Goal: Find contact information: Find contact information

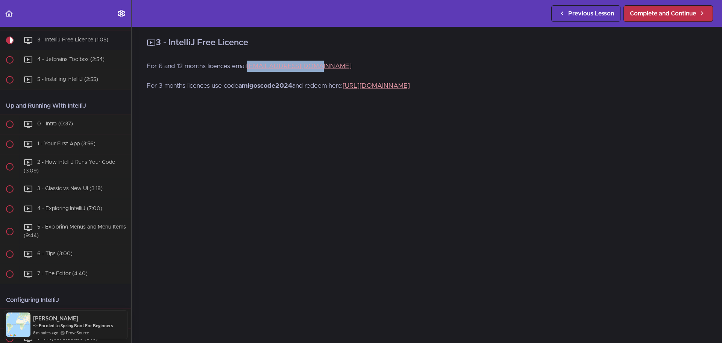
drag, startPoint x: 340, startPoint y: 64, endPoint x: 249, endPoint y: 71, distance: 92.0
click at [249, 71] on p "For 6 and 12 months licences email [EMAIL_ADDRESS][DOMAIN_NAME]" at bounding box center [427, 66] width 560 height 11
copy link "[EMAIL_ADDRESS][DOMAIN_NAME]"
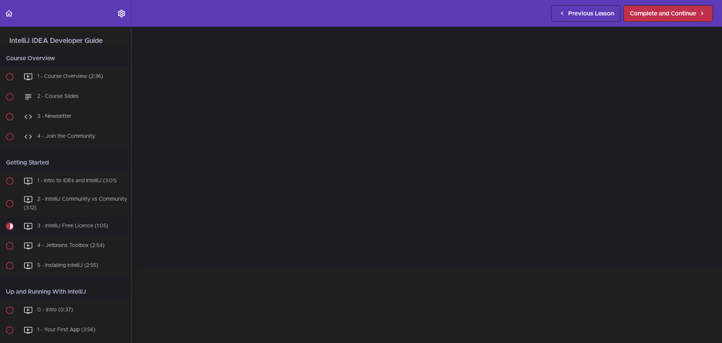
scroll to position [112, 0]
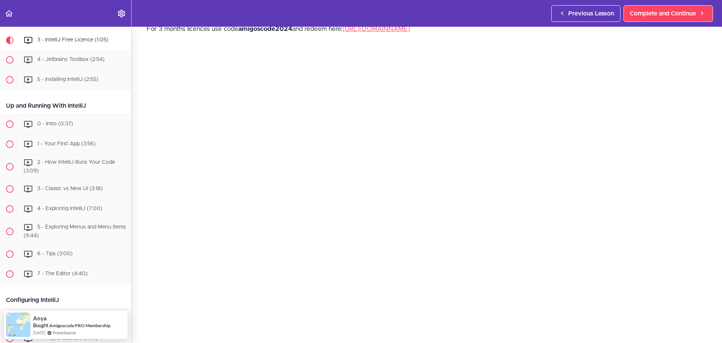
scroll to position [75, 0]
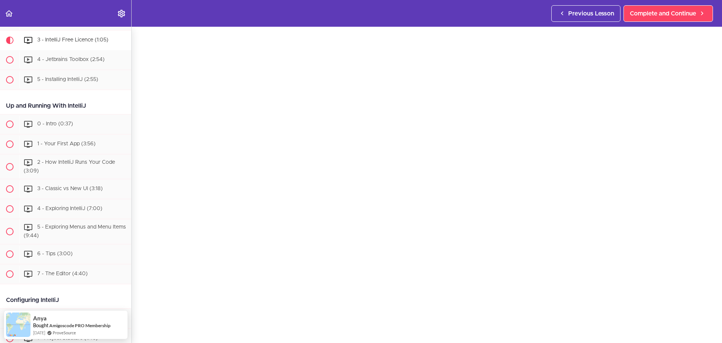
click at [471, 33] on div "3 - IntelliJ Free Licence For 6 and 12 months licences email [EMAIL_ADDRESS][DO…" at bounding box center [427, 109] width 590 height 316
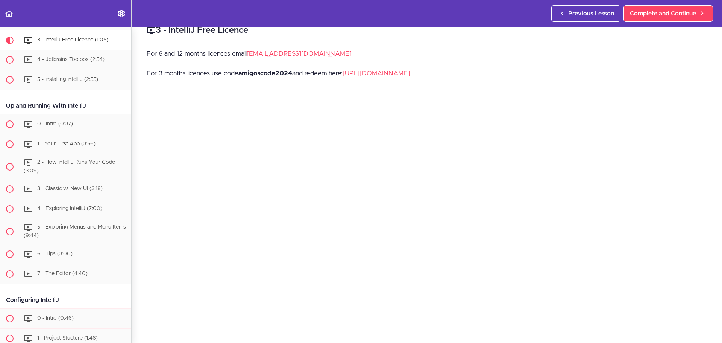
scroll to position [0, 0]
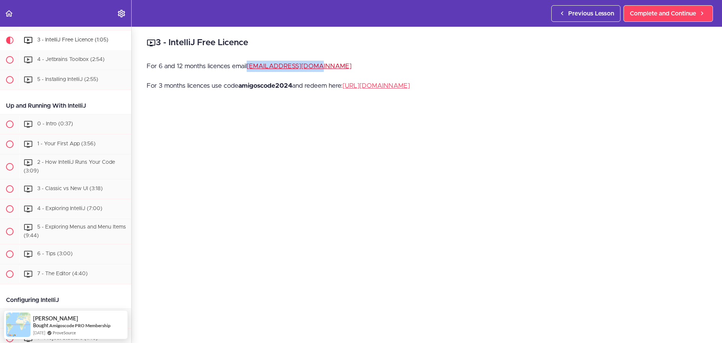
drag, startPoint x: 330, startPoint y: 66, endPoint x: 250, endPoint y: 67, distance: 79.7
click at [250, 67] on p "For 6 and 12 months licences email [EMAIL_ADDRESS][DOMAIN_NAME]" at bounding box center [427, 66] width 560 height 11
copy link "[EMAIL_ADDRESS][DOMAIN_NAME]"
